Goal: Task Accomplishment & Management: Use online tool/utility

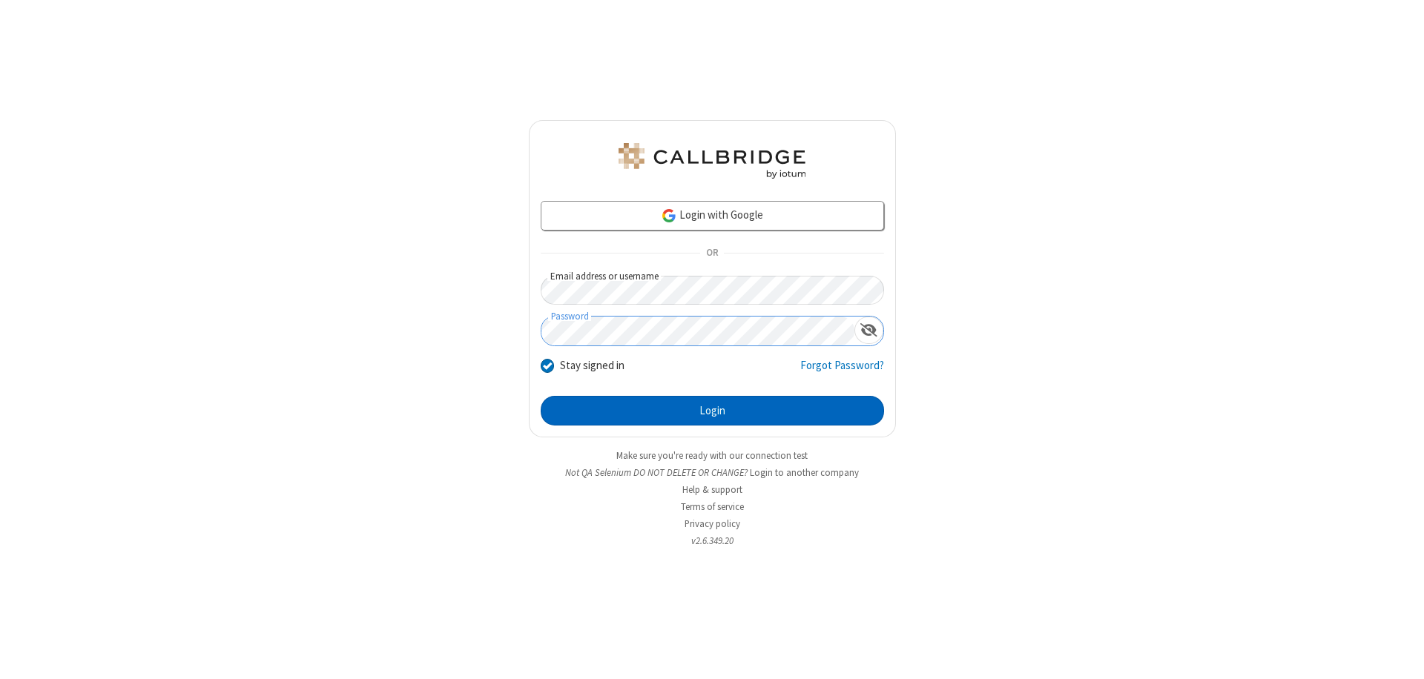
click at [712, 411] on button "Login" at bounding box center [712, 411] width 343 height 30
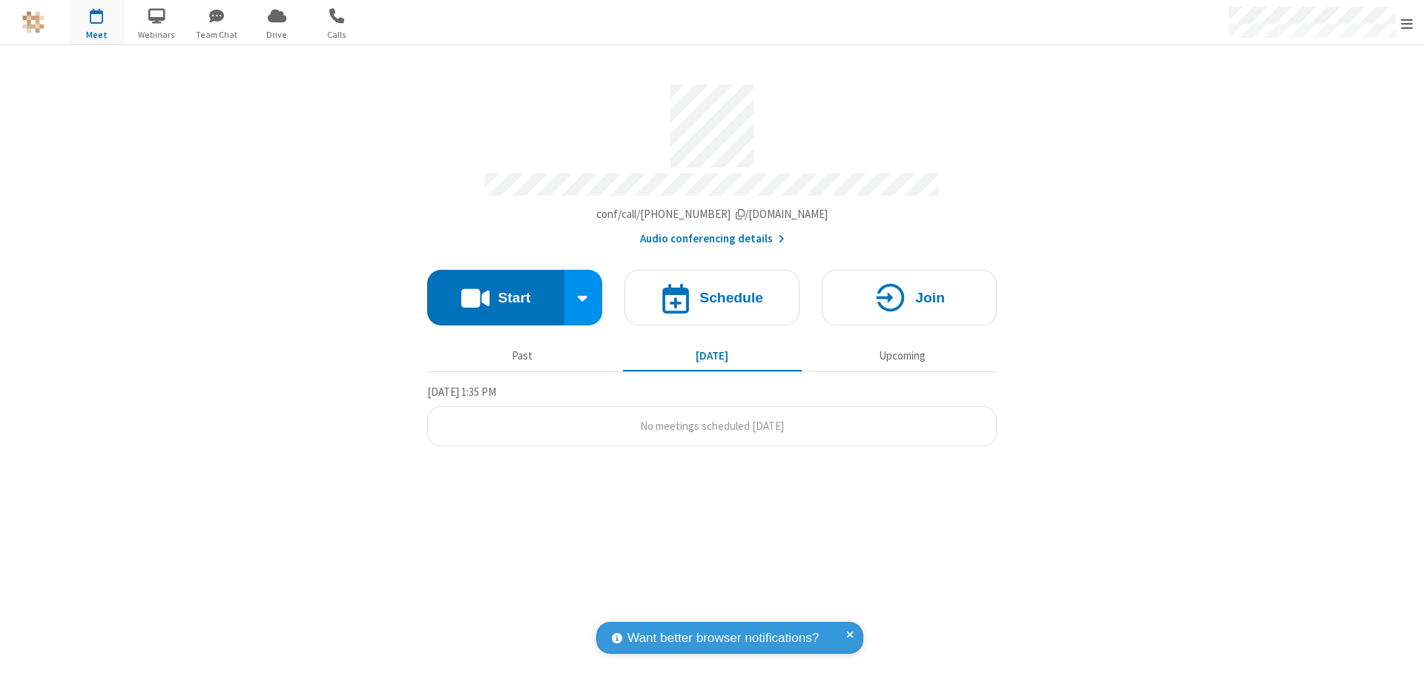
click at [495, 291] on button "Start" at bounding box center [495, 298] width 137 height 56
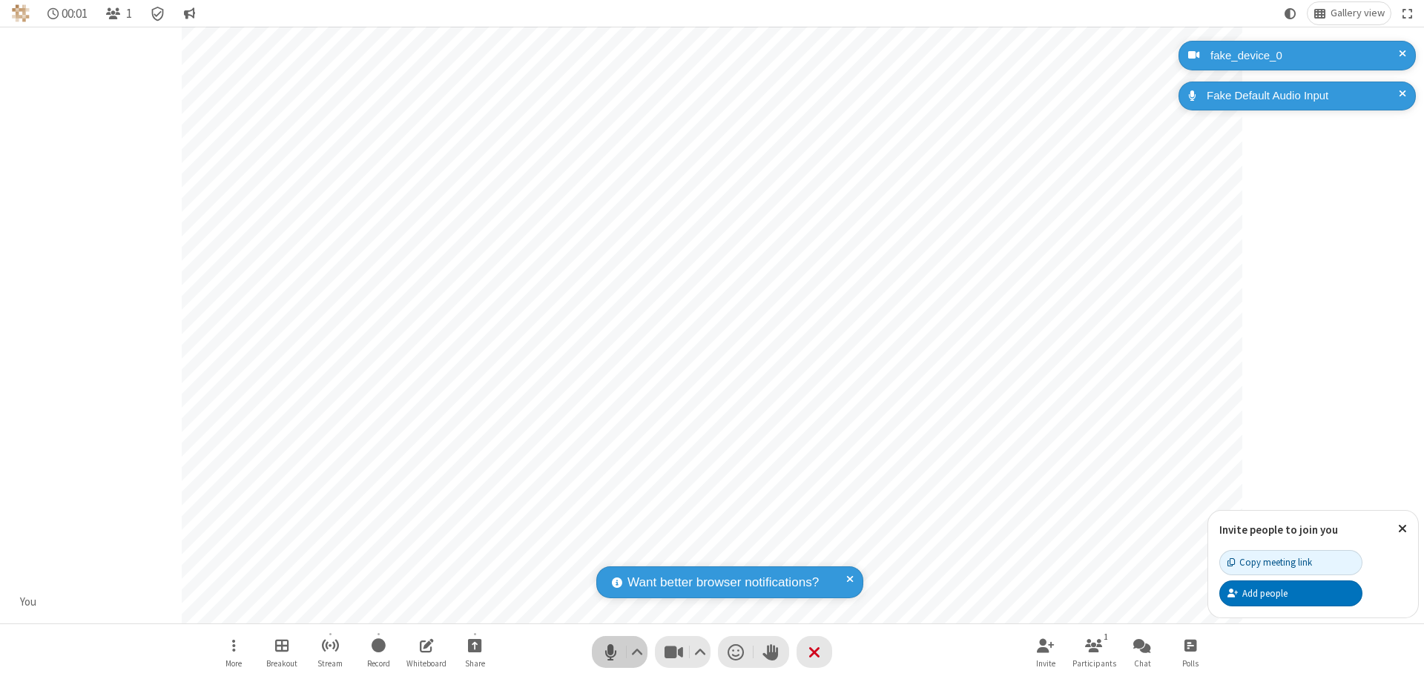
click at [610, 652] on span "Mute (⌘+Shift+A)" at bounding box center [610, 652] width 22 height 22
click at [610, 652] on span "Unmute (⌘+Shift+A)" at bounding box center [610, 652] width 22 height 22
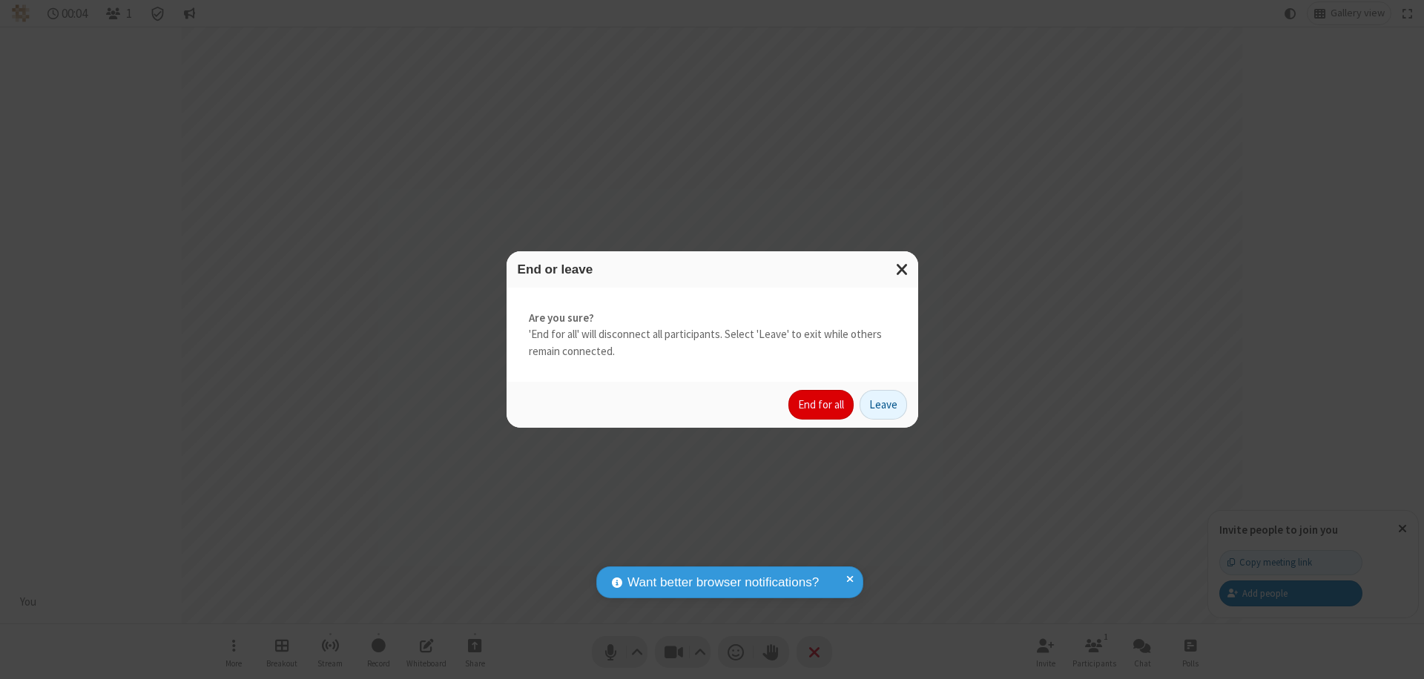
click at [822, 405] on button "End for all" at bounding box center [820, 405] width 65 height 30
